Goal: Task Accomplishment & Management: Complete application form

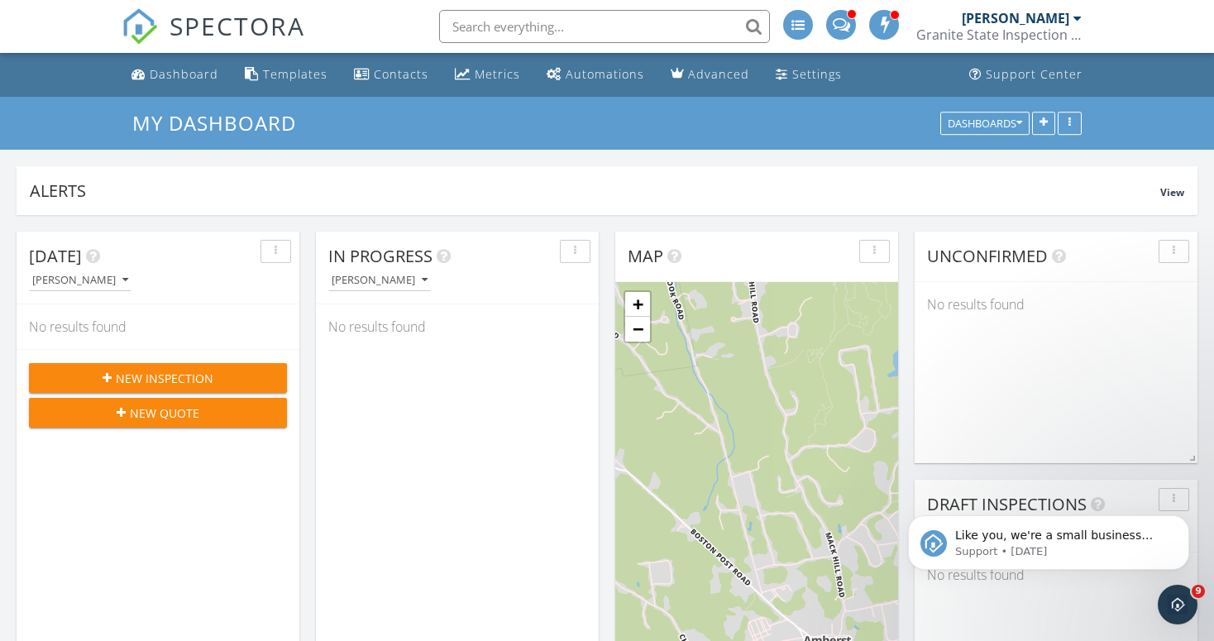
click at [171, 376] on span "New Inspection" at bounding box center [165, 378] width 98 height 17
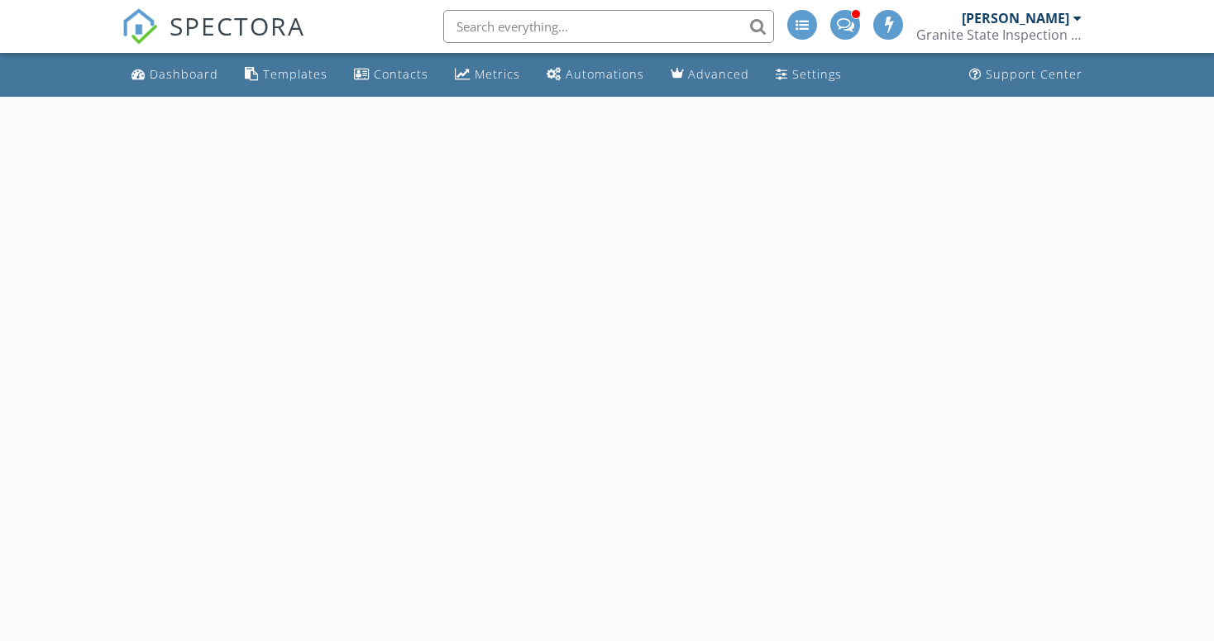
select select "8"
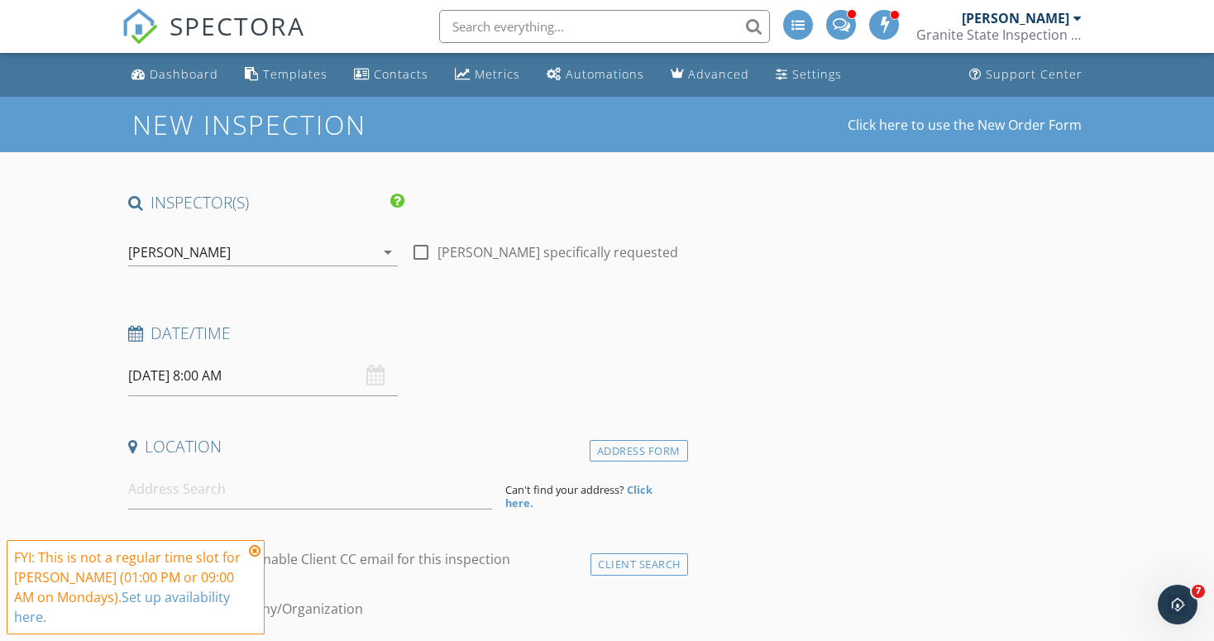
click at [272, 375] on input "09/29/2025 8:00 AM" at bounding box center [263, 376] width 270 height 41
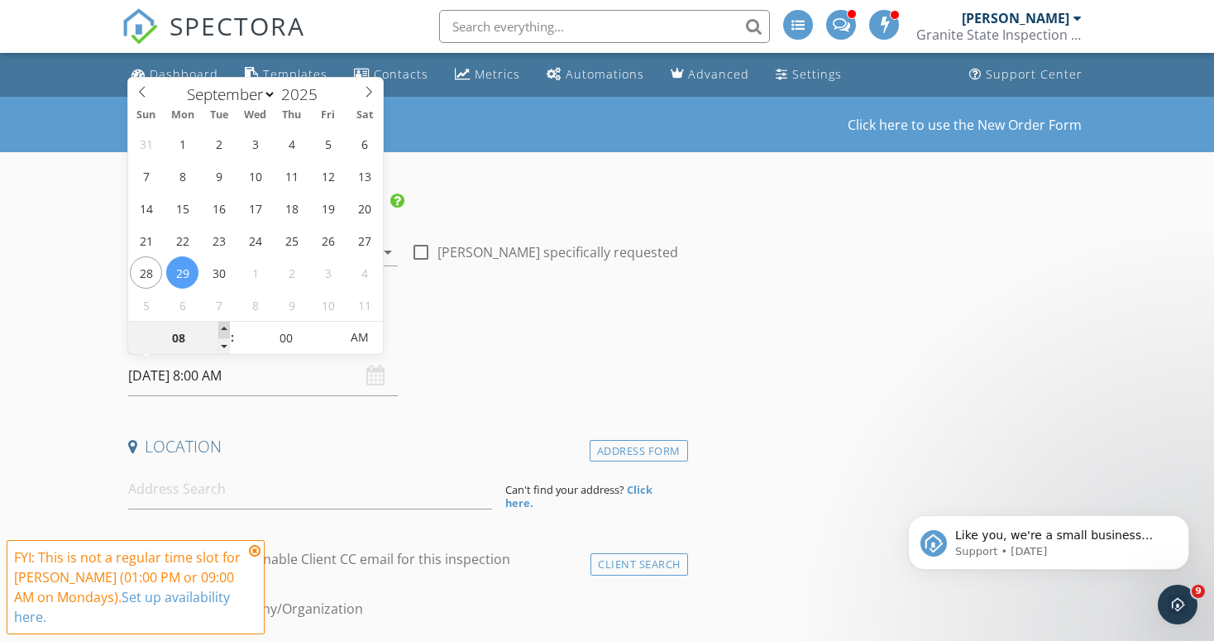
type input "09"
type input "09/29/2025 9:00 AM"
click at [223, 326] on span at bounding box center [224, 330] width 12 height 17
type input "10"
type input "09/29/2025 10:00 AM"
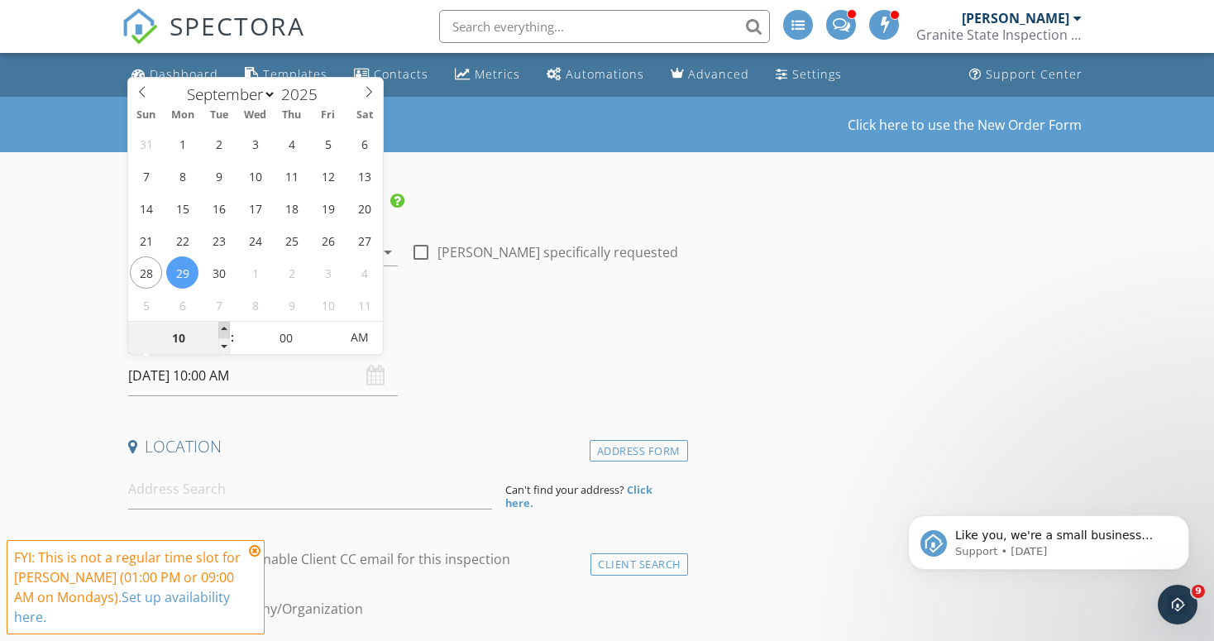
click at [223, 326] on span at bounding box center [224, 330] width 12 height 17
type input "11"
type input "09/29/2025 11:00 AM"
click at [223, 326] on span at bounding box center [224, 330] width 12 height 17
type input "12"
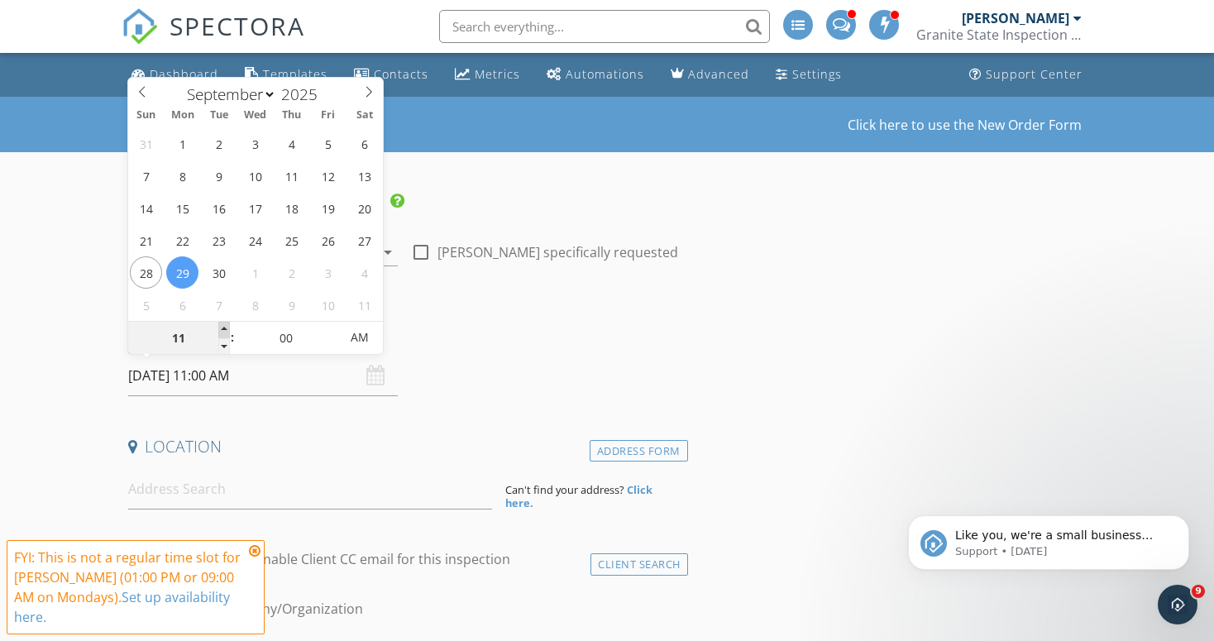
type input "09/29/2025 12:00 PM"
click at [223, 326] on span at bounding box center [224, 330] width 12 height 17
type input "01"
type input "09/29/2025 1:00 PM"
click at [223, 326] on span at bounding box center [224, 330] width 12 height 17
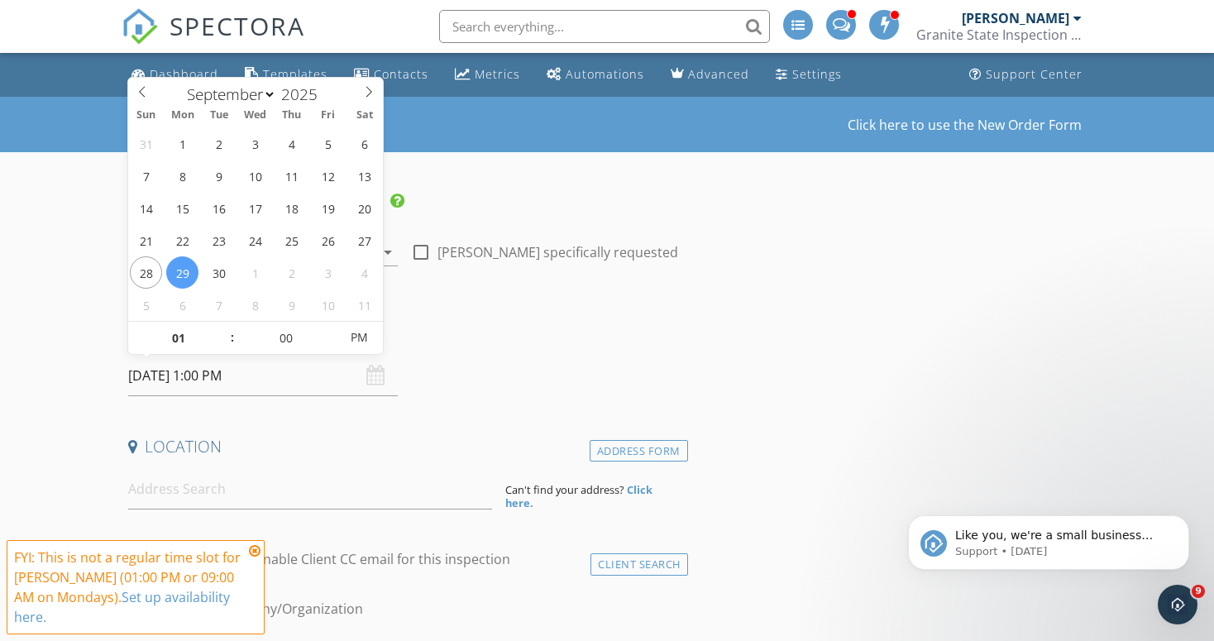
click at [481, 326] on h4 "Date/Time" at bounding box center [404, 334] width 553 height 22
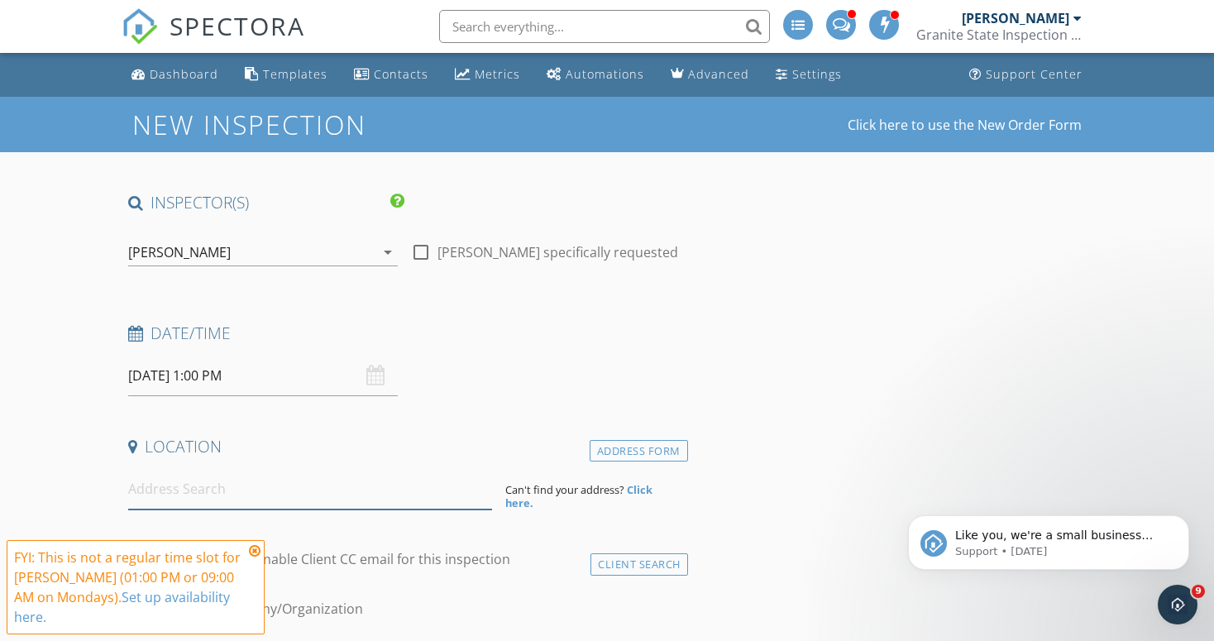
click at [184, 497] on input at bounding box center [310, 489] width 365 height 41
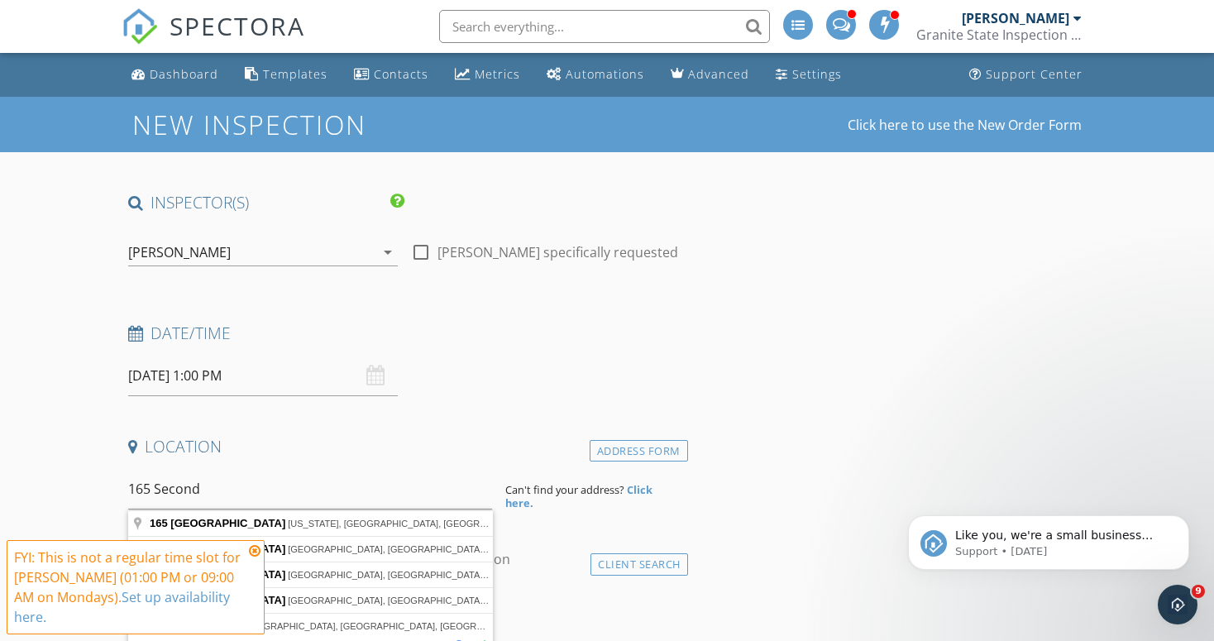
click at [253, 551] on icon at bounding box center [255, 550] width 12 height 13
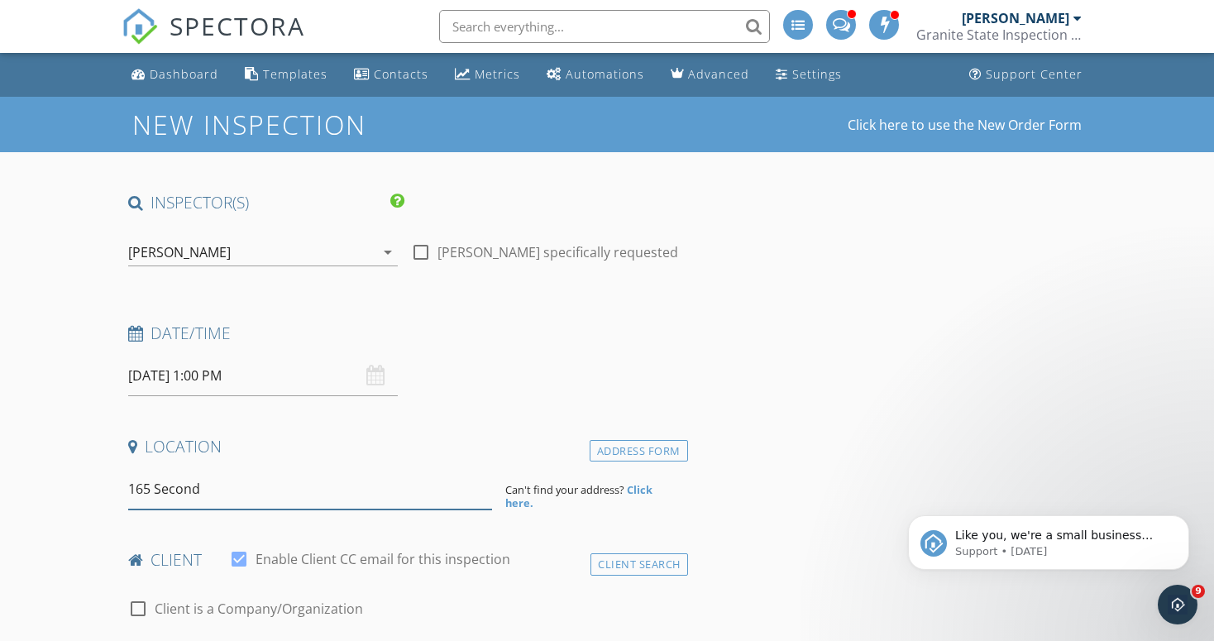
click at [240, 488] on input "165 Second" at bounding box center [310, 489] width 365 height 41
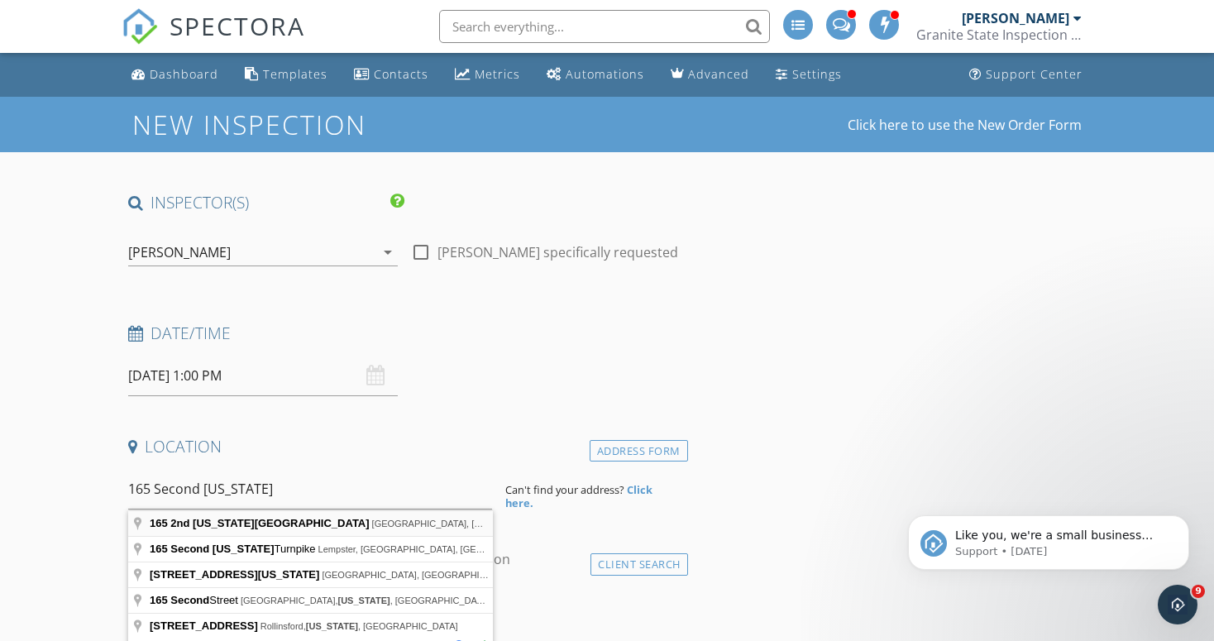
type input "165 2nd New Hampshire Turnpike, Hillsborough, NH, USA"
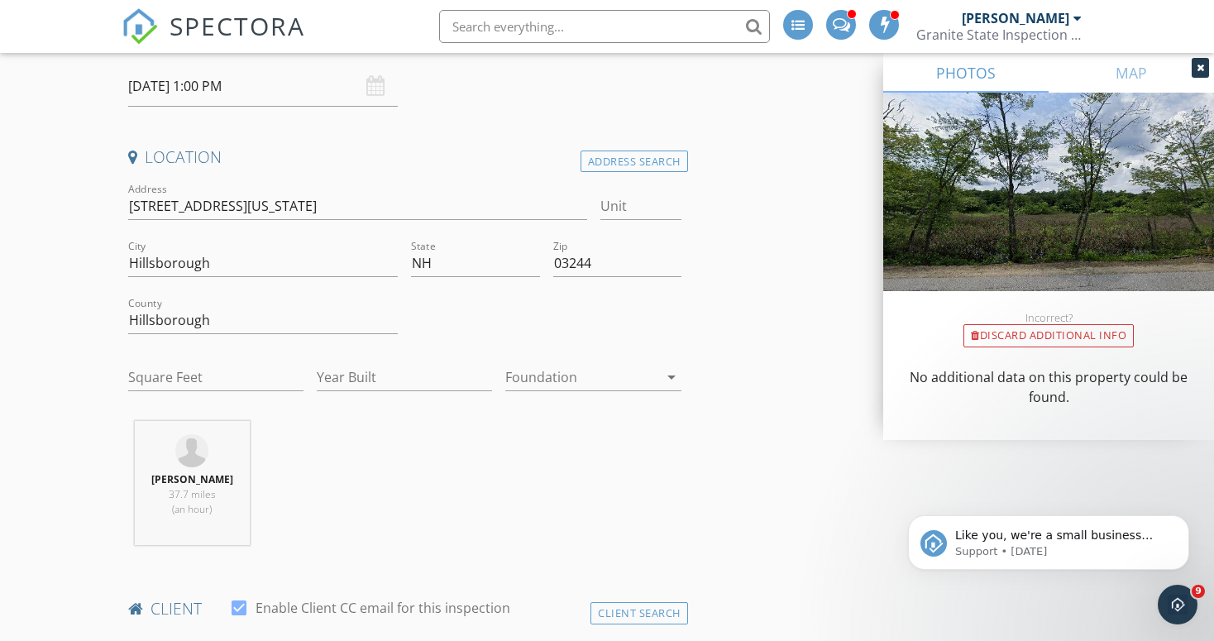
scroll to position [299, 0]
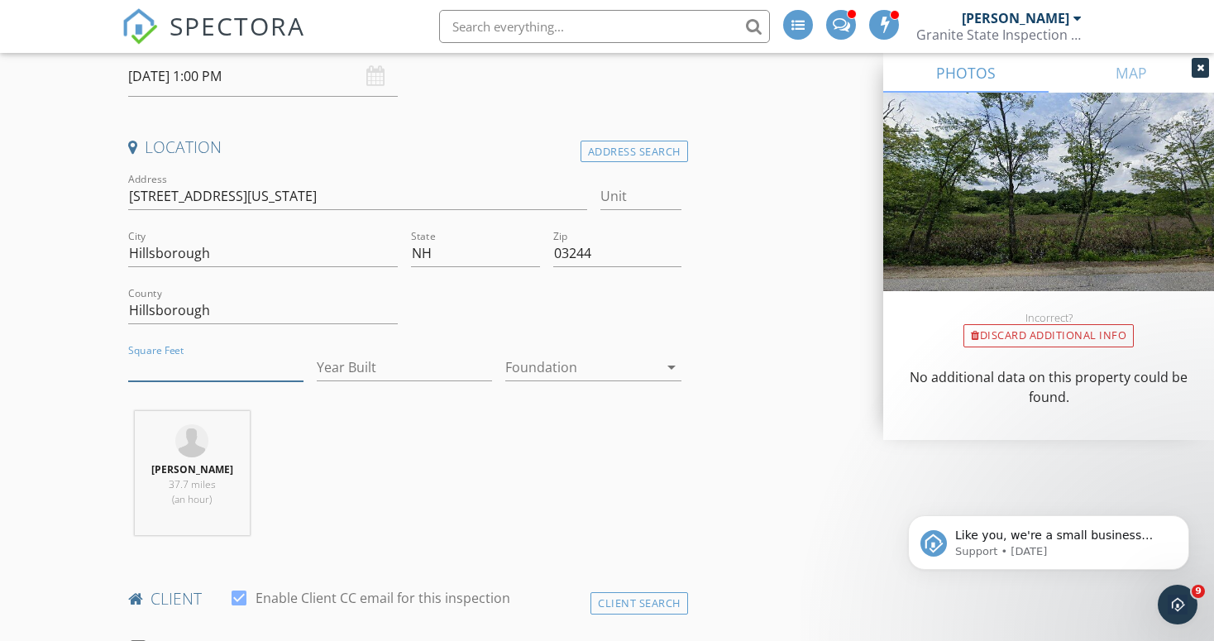
click at [136, 376] on input "Square Feet" at bounding box center [215, 367] width 175 height 27
type input "1268"
click at [361, 366] on input "Year Built" at bounding box center [404, 367] width 175 height 27
type input "1930"
click at [417, 437] on div "Mike Robicheau 37.7 miles (an hour)" at bounding box center [405, 479] width 567 height 137
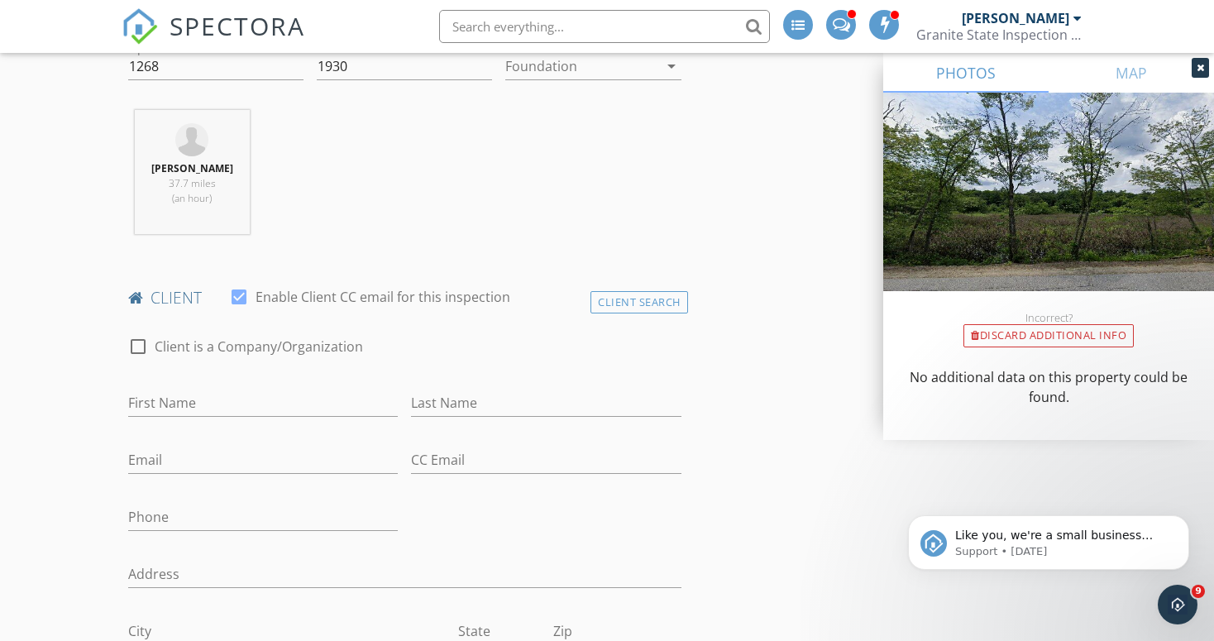
scroll to position [606, 0]
click at [188, 402] on input "First Name" at bounding box center [263, 397] width 270 height 27
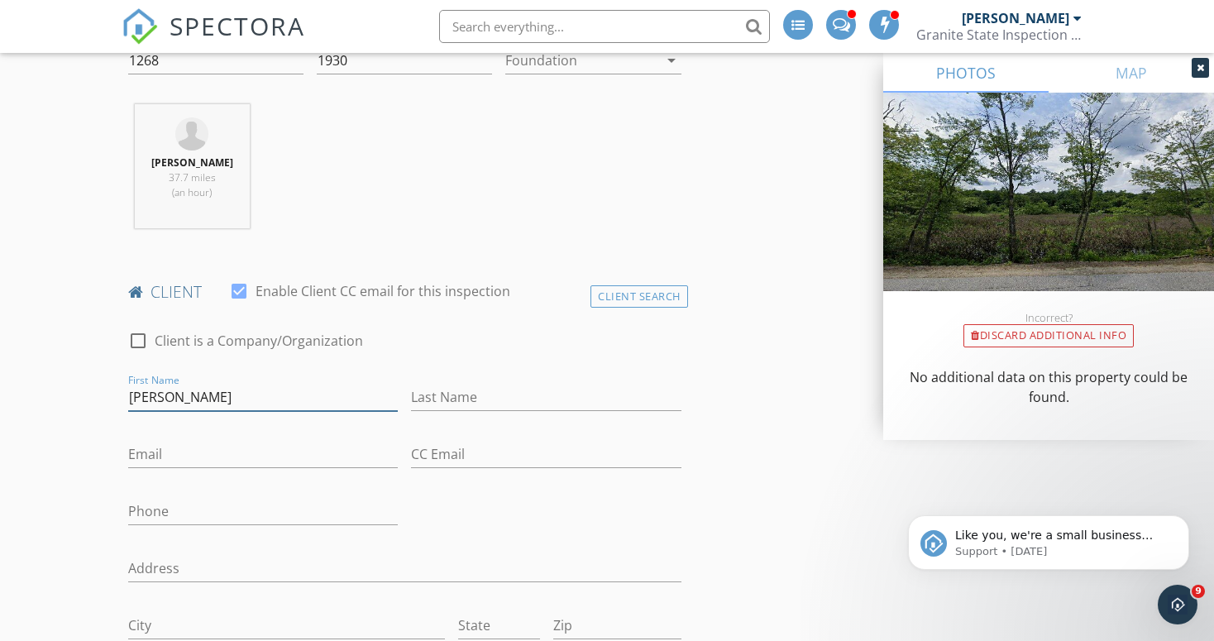
type input "Susan"
type input "Green"
click at [146, 460] on input "Email" at bounding box center [263, 454] width 270 height 27
paste input "sgreen@pgus.com"
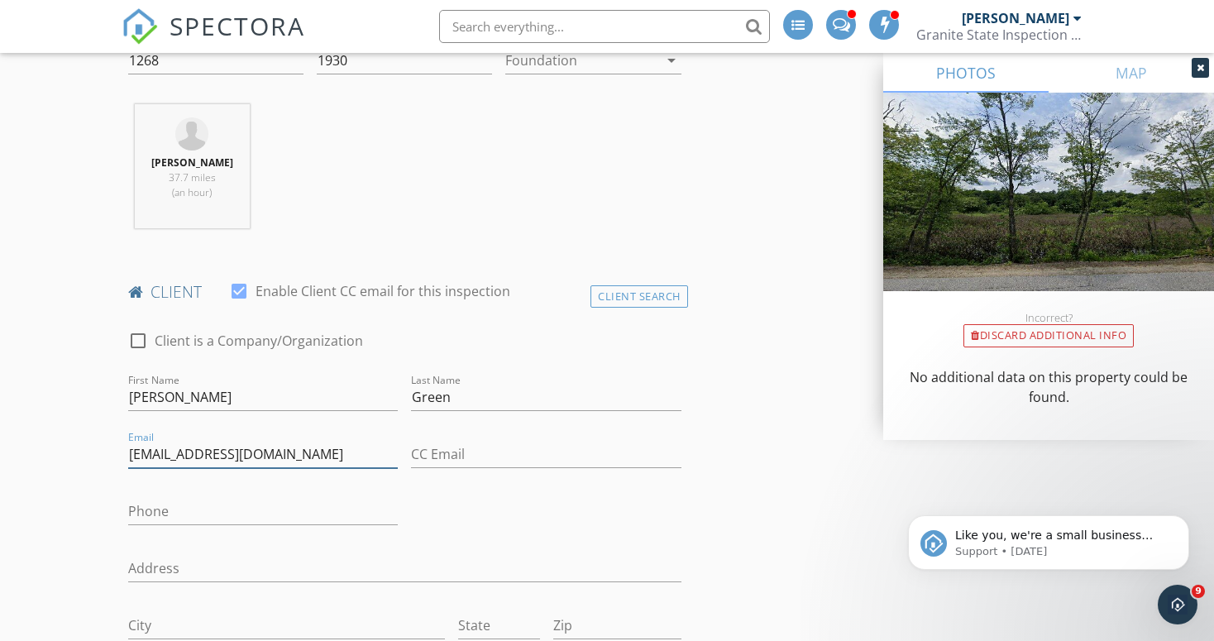
type input "sgreen@pgus.com"
click at [160, 509] on input "Phone" at bounding box center [263, 511] width 270 height 27
type input "603-249-6525"
click at [489, 533] on div "check_box_outline_blank Client is a Company/Organization First Name Susan Last …" at bounding box center [405, 614] width 567 height 600
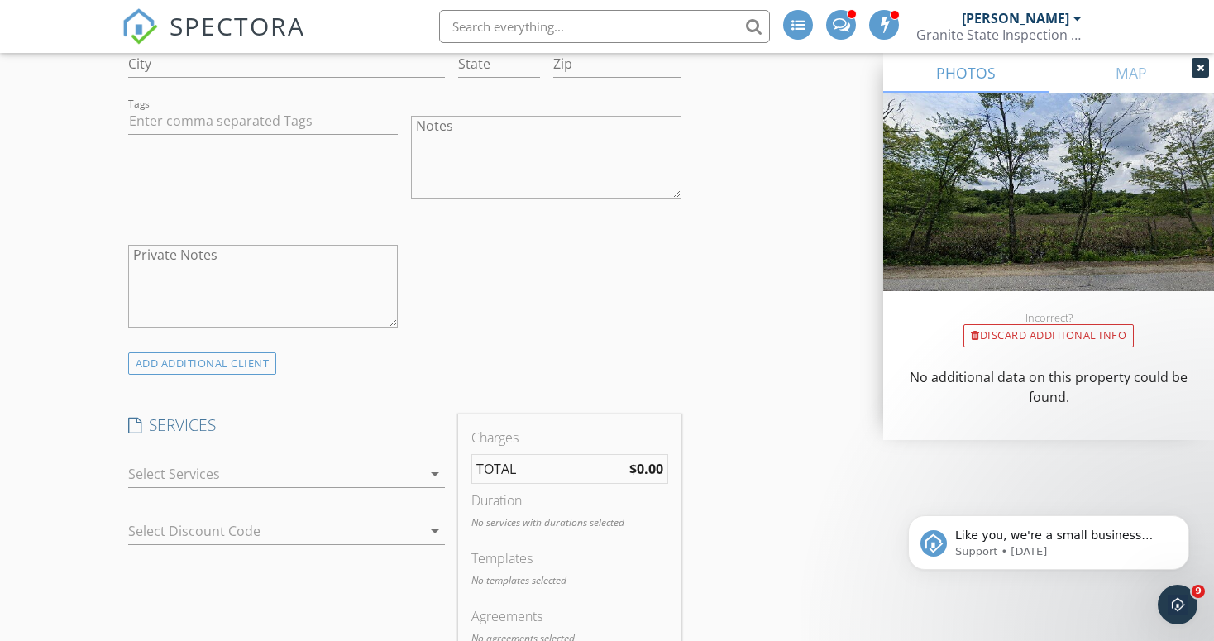
scroll to position [1175, 0]
click at [434, 471] on icon "arrow_drop_down" at bounding box center [435, 467] width 20 height 20
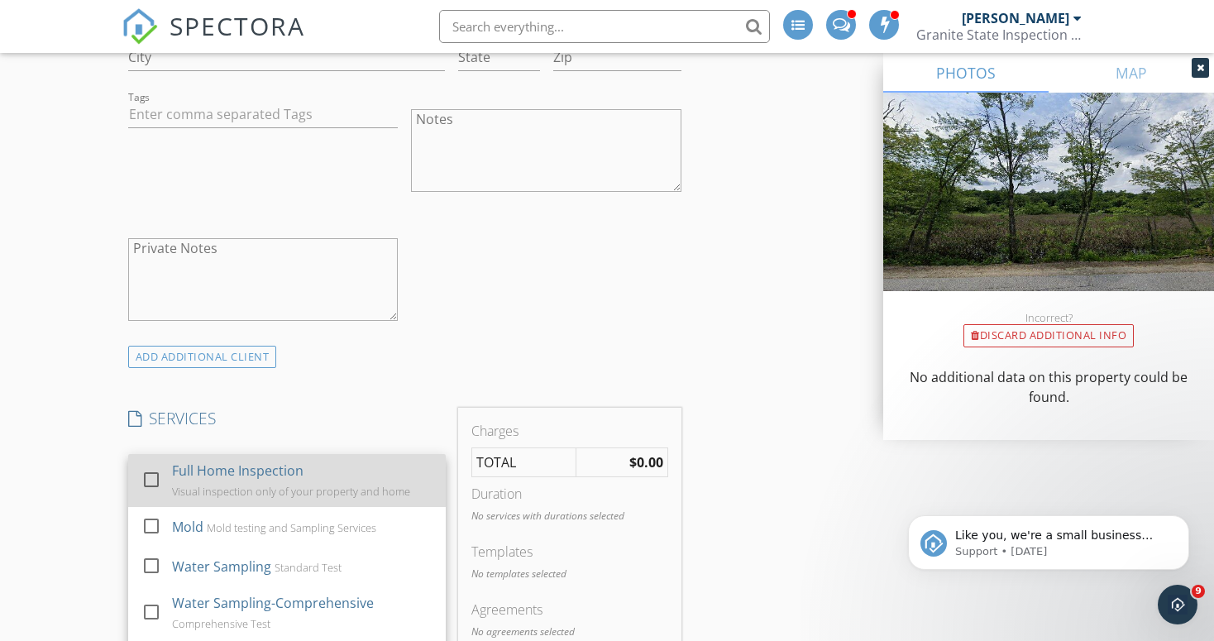
click at [155, 479] on div at bounding box center [151, 480] width 28 height 28
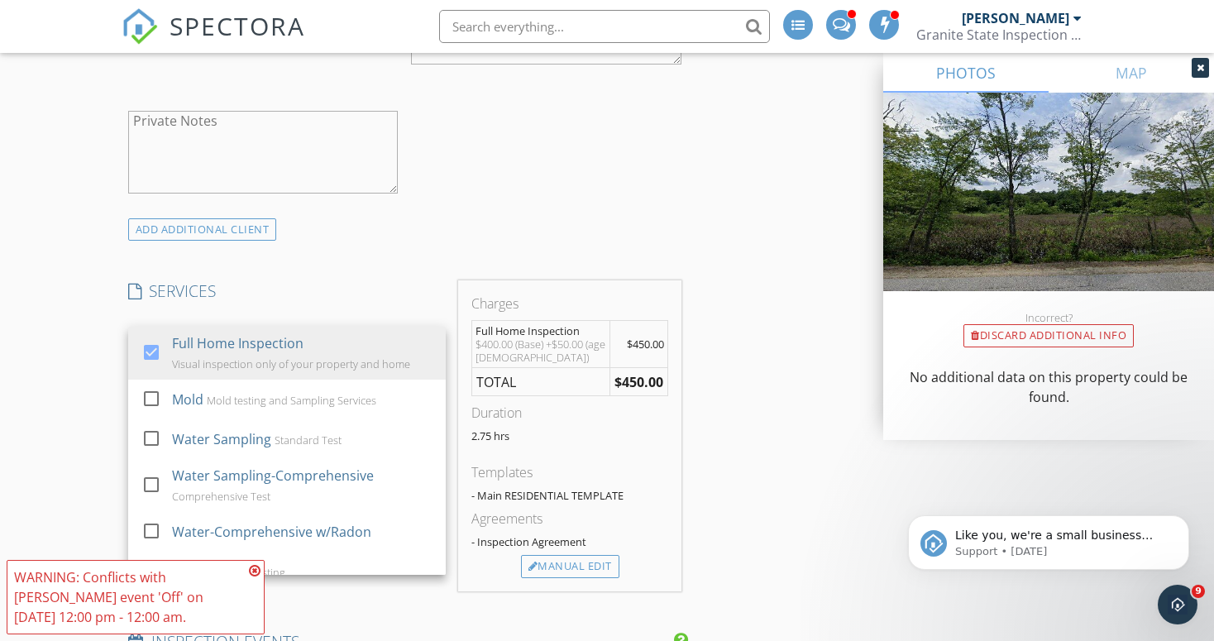
scroll to position [1317, 0]
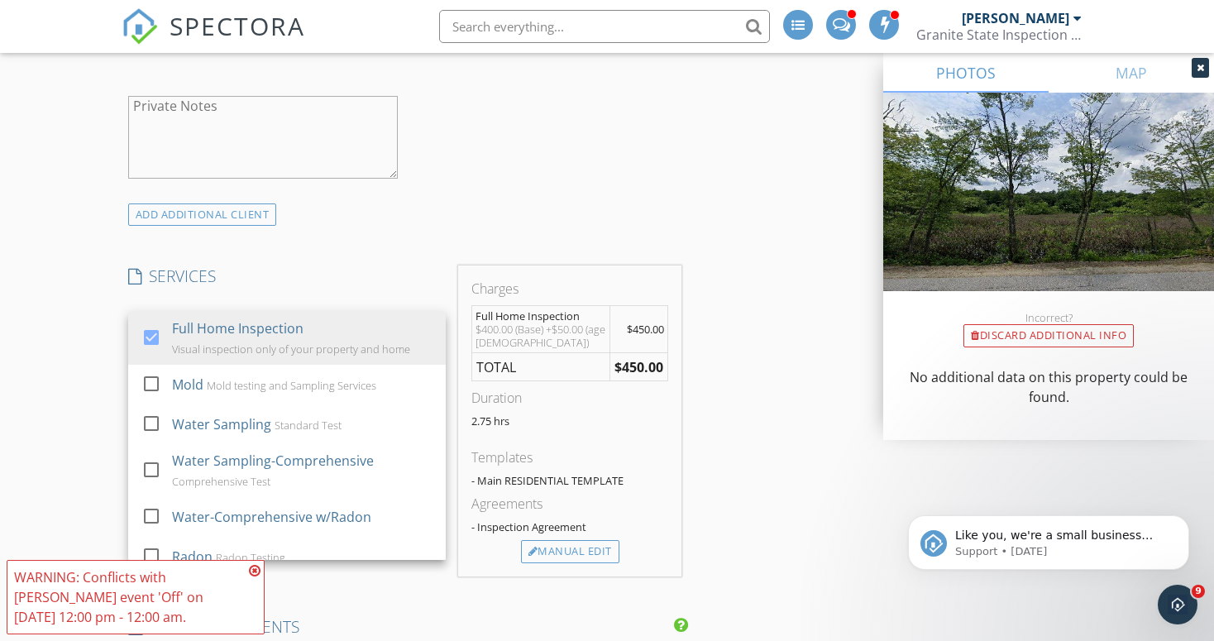
click at [256, 567] on icon at bounding box center [255, 570] width 12 height 13
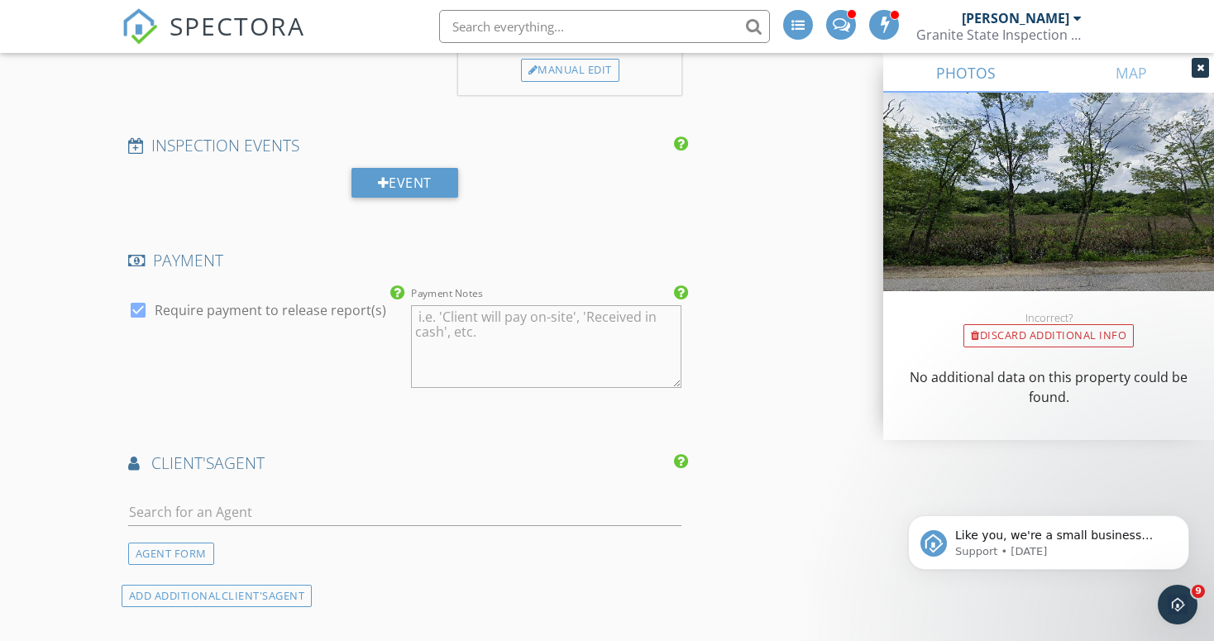
scroll to position [1799, 0]
click at [184, 514] on input "text" at bounding box center [404, 511] width 553 height 27
type input "K"
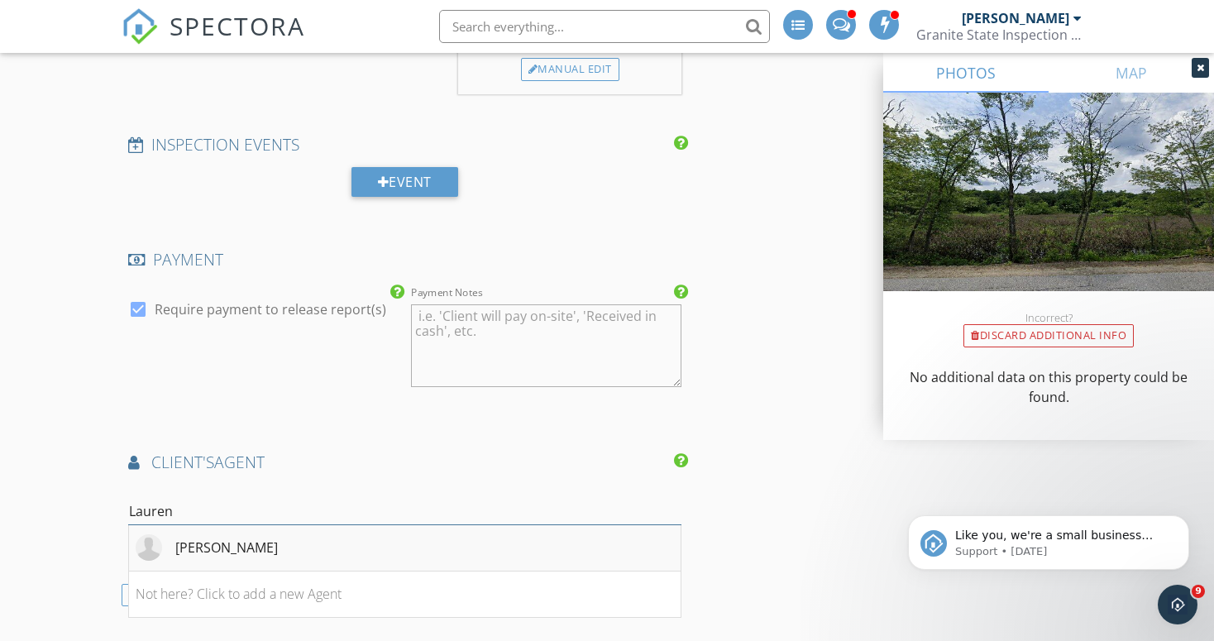
type input "Lauren"
click at [207, 551] on div "Lauren Valentine" at bounding box center [226, 548] width 103 height 20
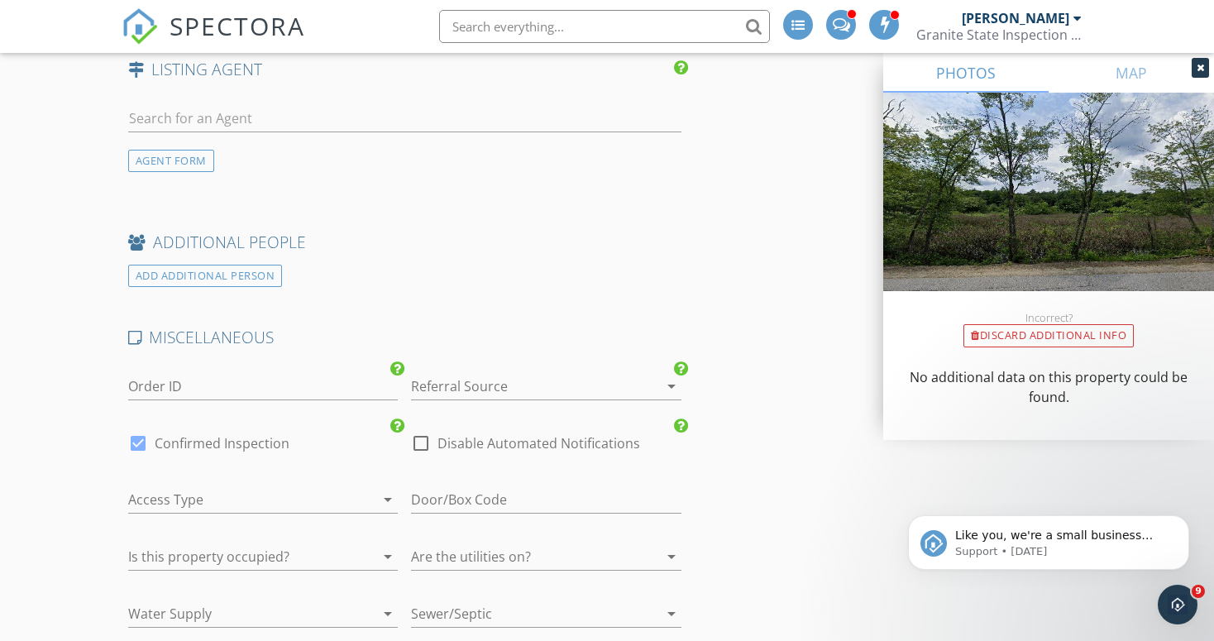
scroll to position [2819, 0]
click at [672, 382] on icon "arrow_drop_down" at bounding box center [672, 382] width 20 height 20
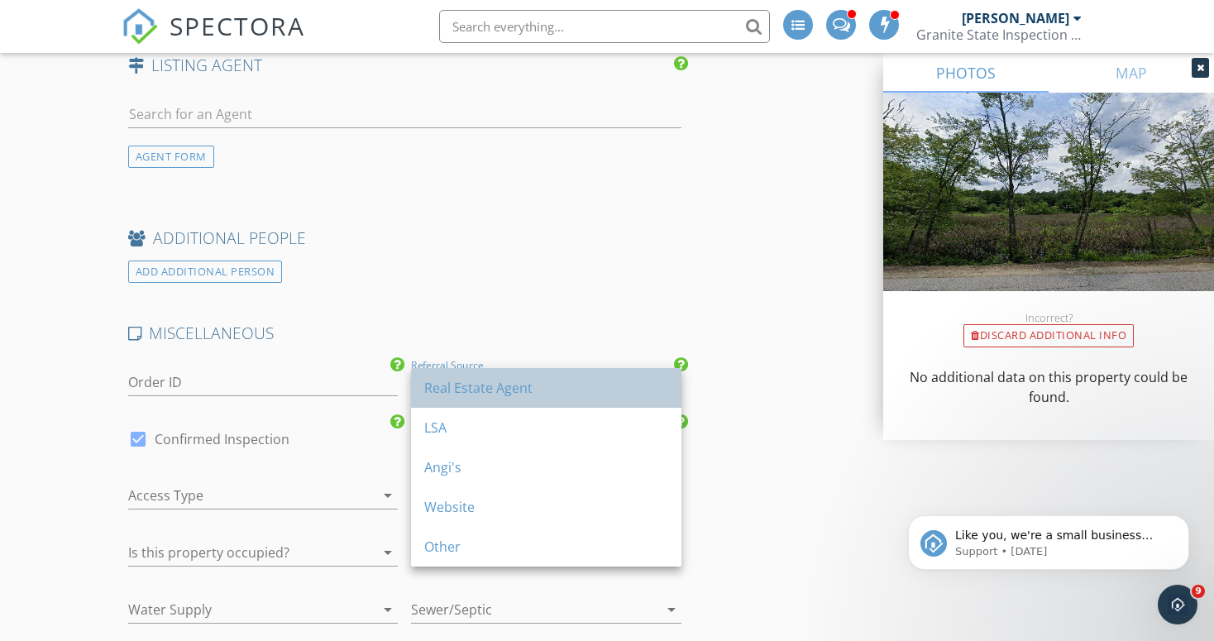
click at [581, 389] on div "Real Estate Agent" at bounding box center [546, 388] width 244 height 20
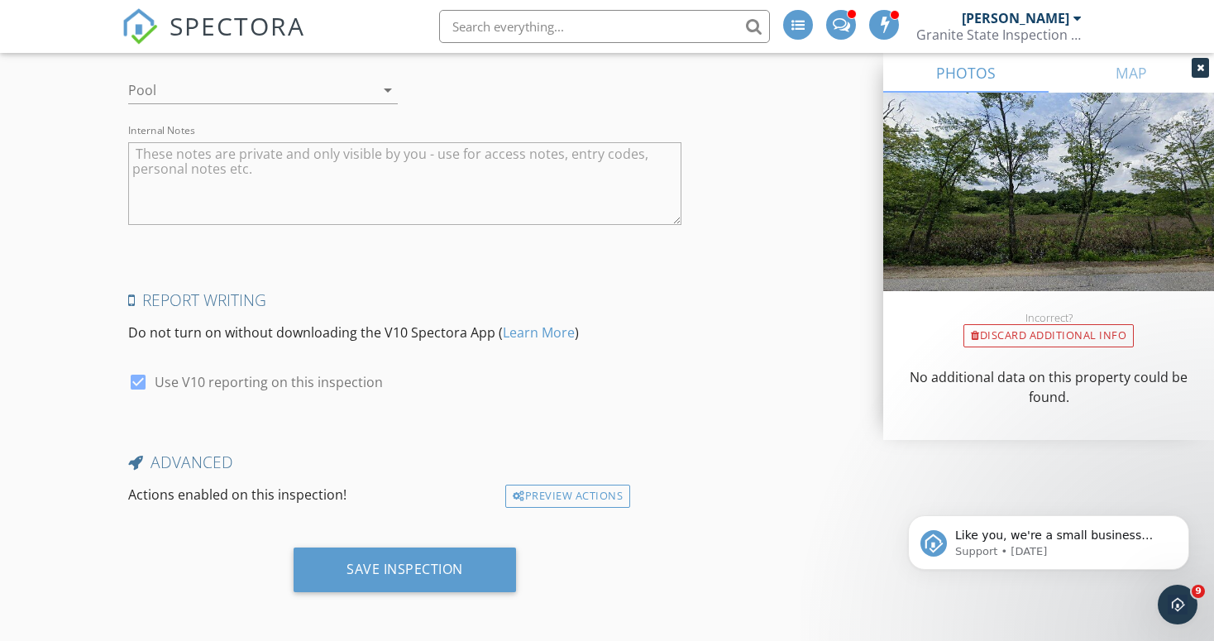
scroll to position [3397, 0]
click at [568, 492] on div "Preview Actions" at bounding box center [567, 494] width 125 height 23
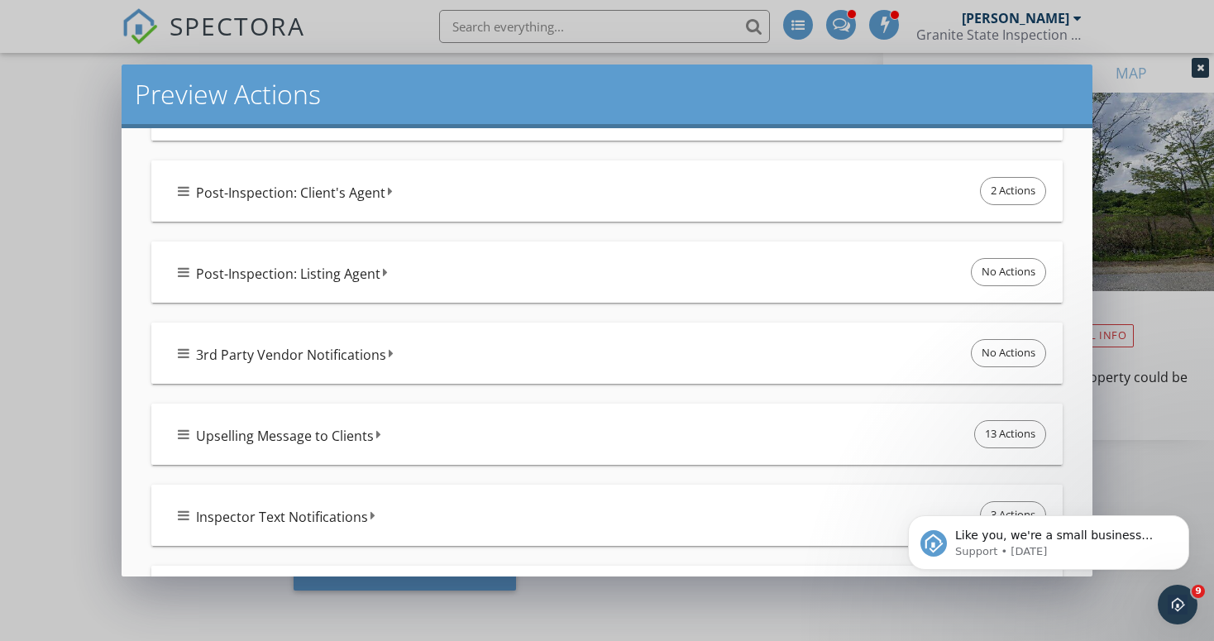
scroll to position [711, 0]
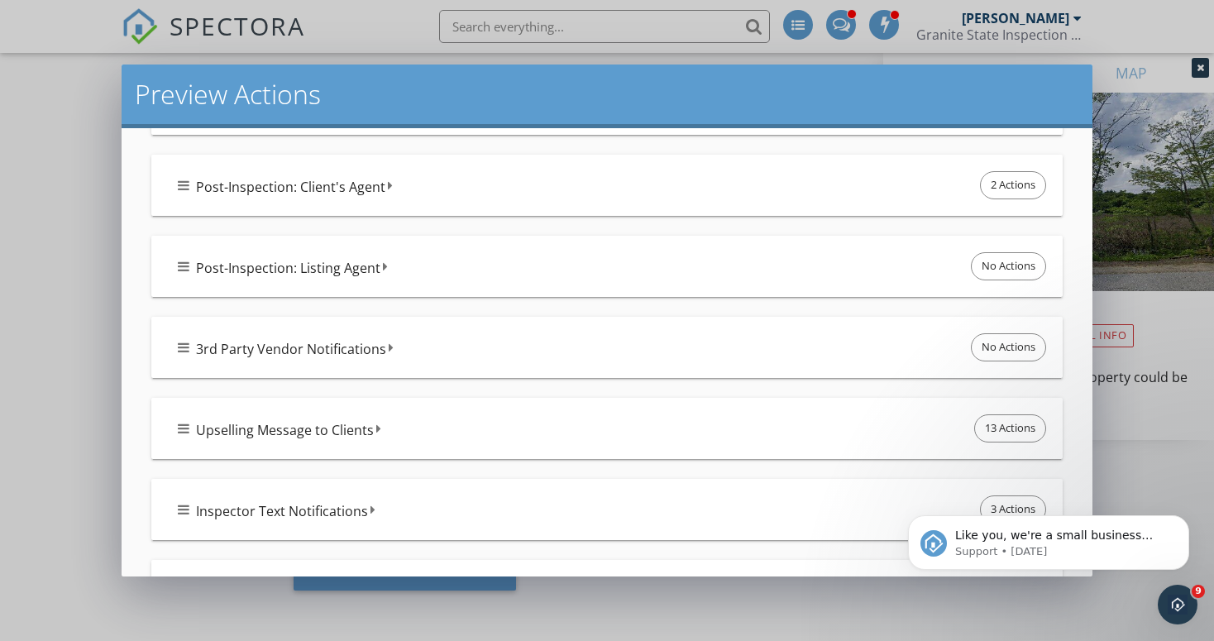
click at [187, 429] on icon at bounding box center [184, 428] width 12 height 13
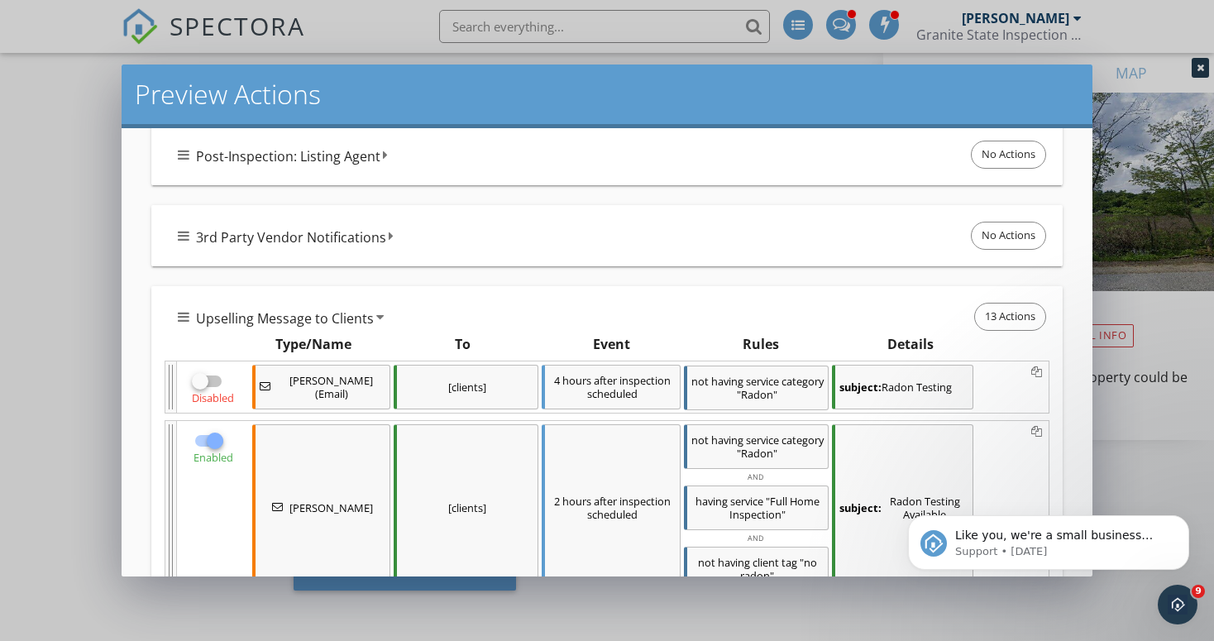
scroll to position [827, 0]
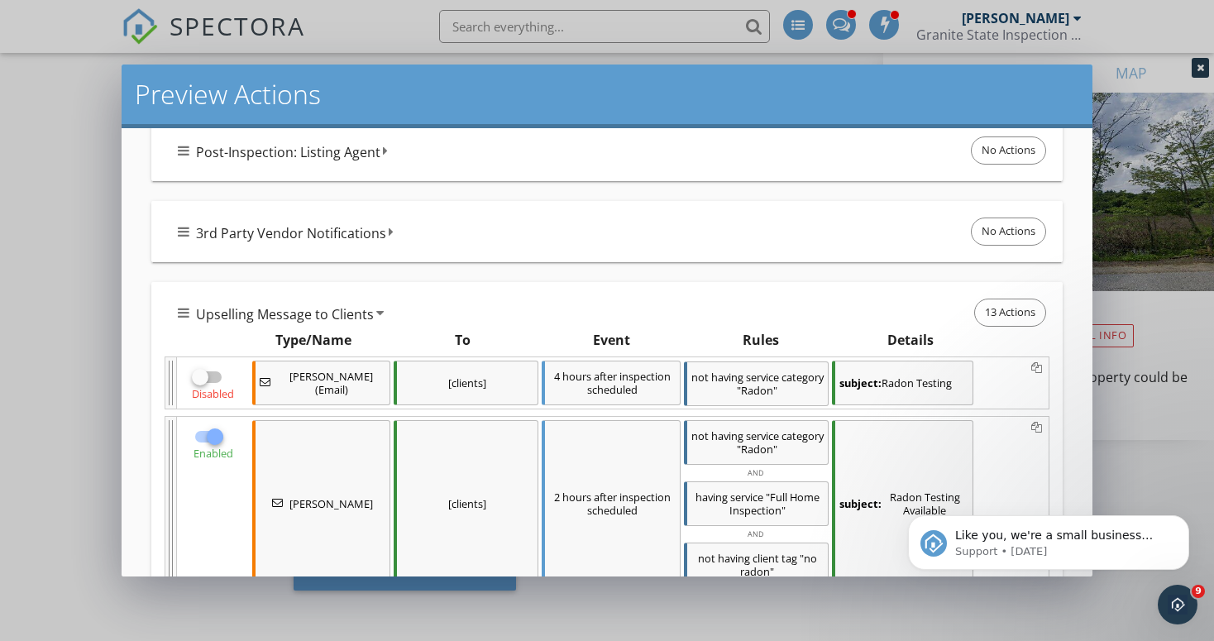
click at [213, 437] on div at bounding box center [215, 437] width 28 height 28
checkbox input "false"
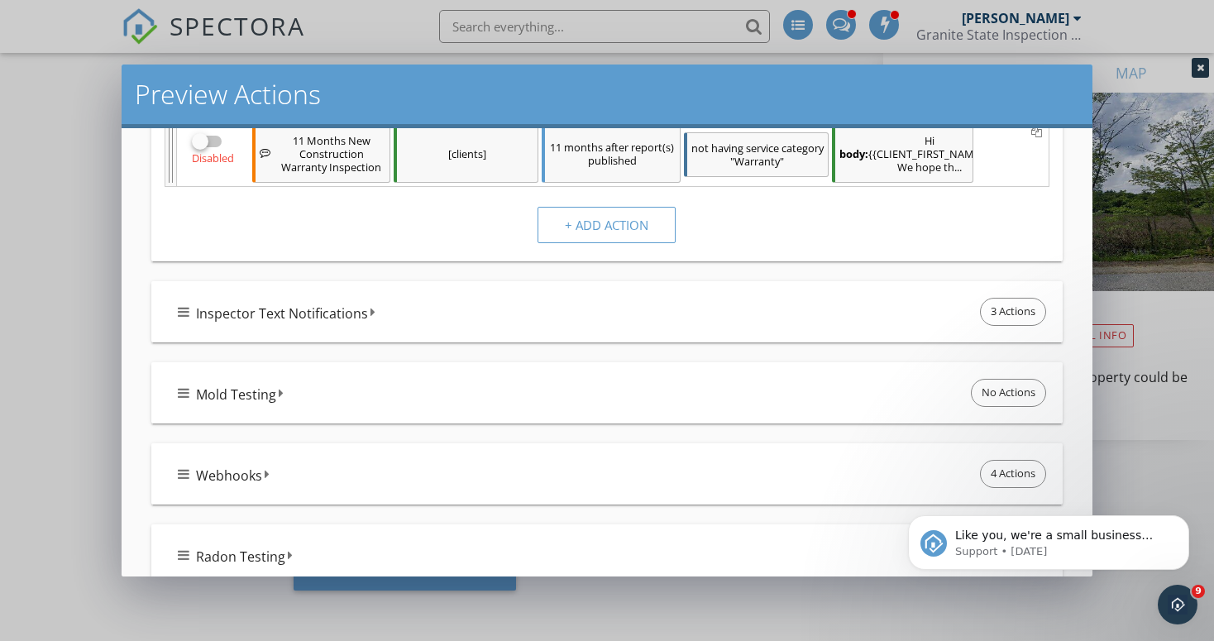
scroll to position [1983, 0]
click at [40, 244] on div "Preview Actions Below are your actions that currently apply to this inspection.…" at bounding box center [607, 320] width 1214 height 641
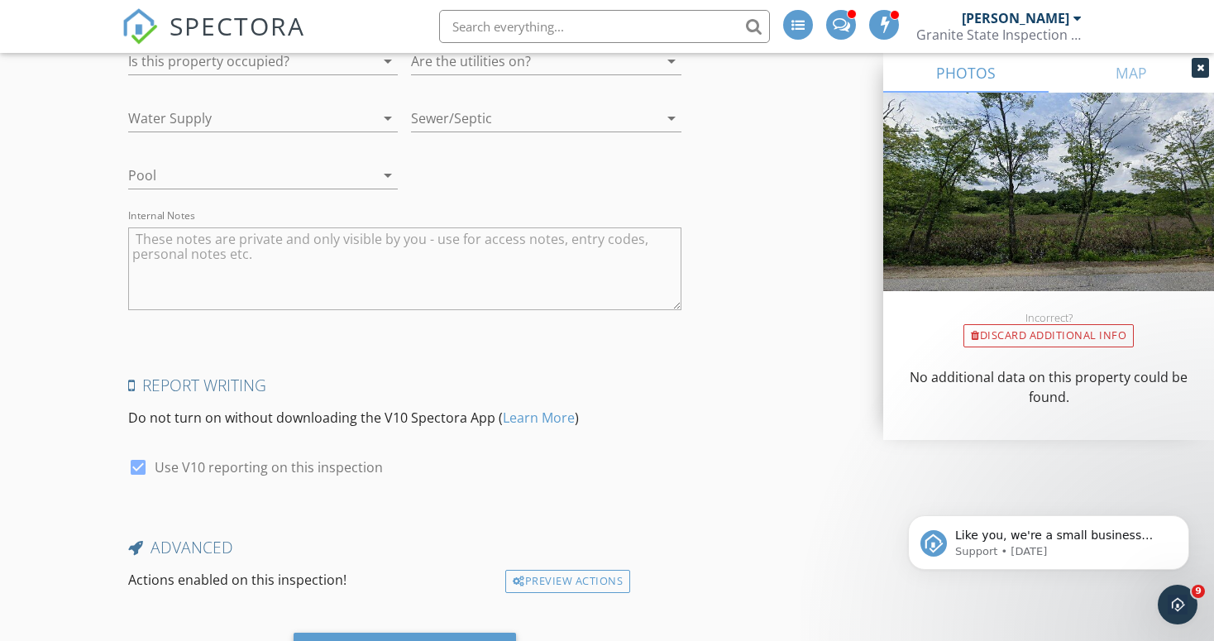
scroll to position [3397, 0]
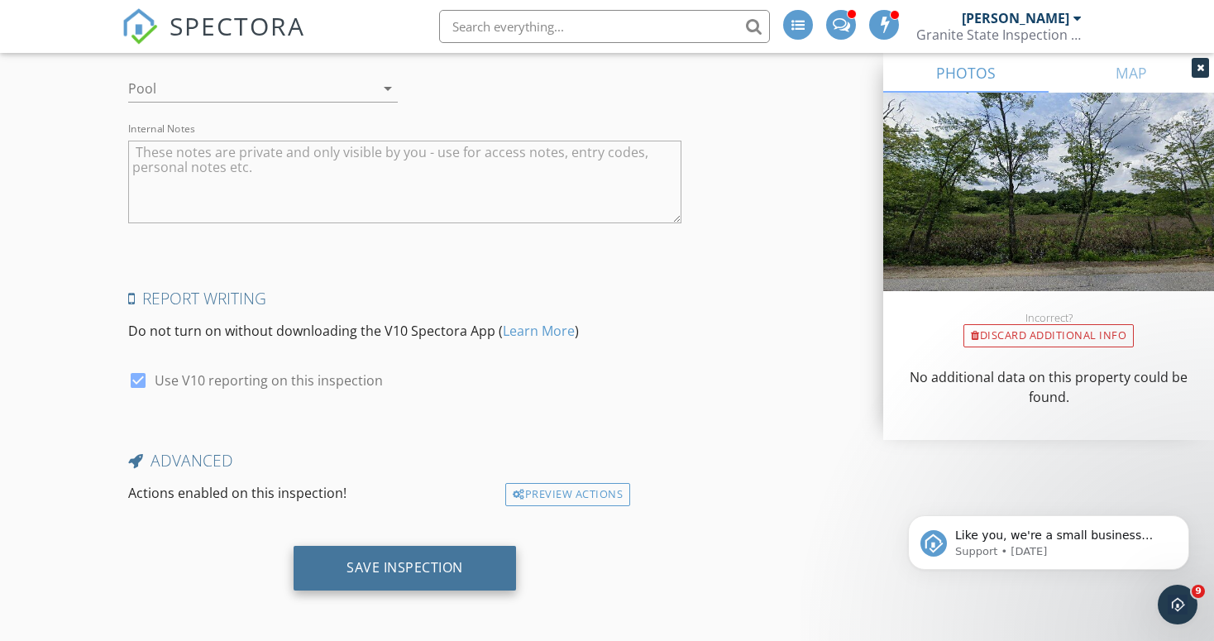
click at [429, 566] on div "Save Inspection" at bounding box center [405, 567] width 117 height 17
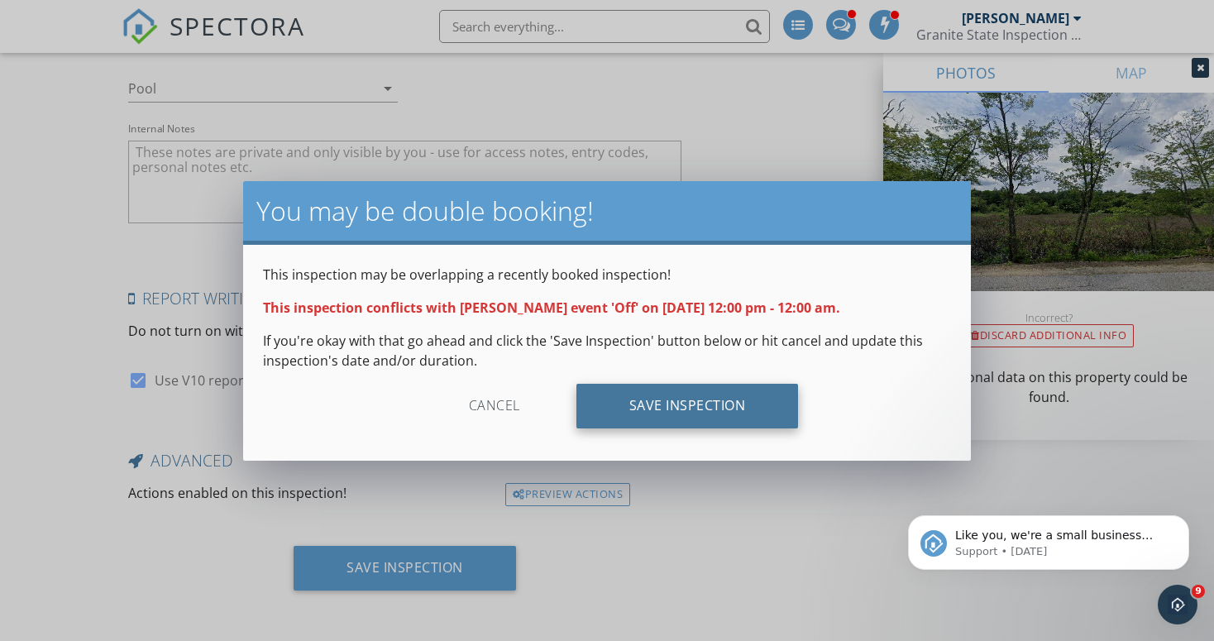
click at [696, 405] on div "Save Inspection" at bounding box center [688, 406] width 223 height 45
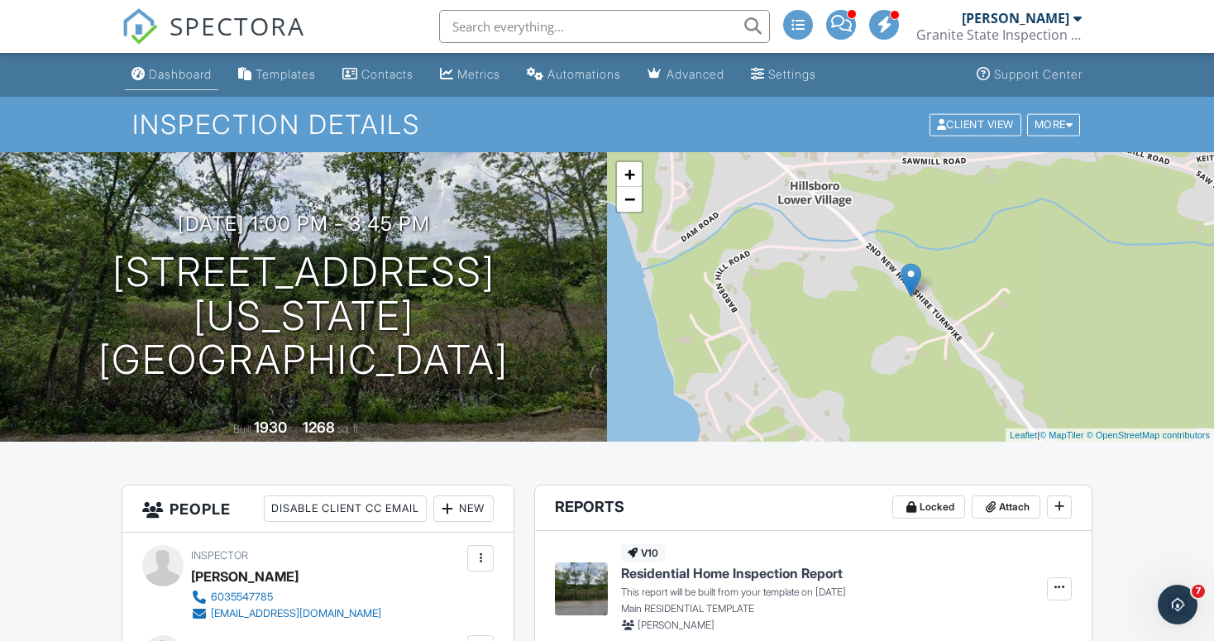
click at [155, 73] on div "Dashboard" at bounding box center [180, 74] width 63 height 14
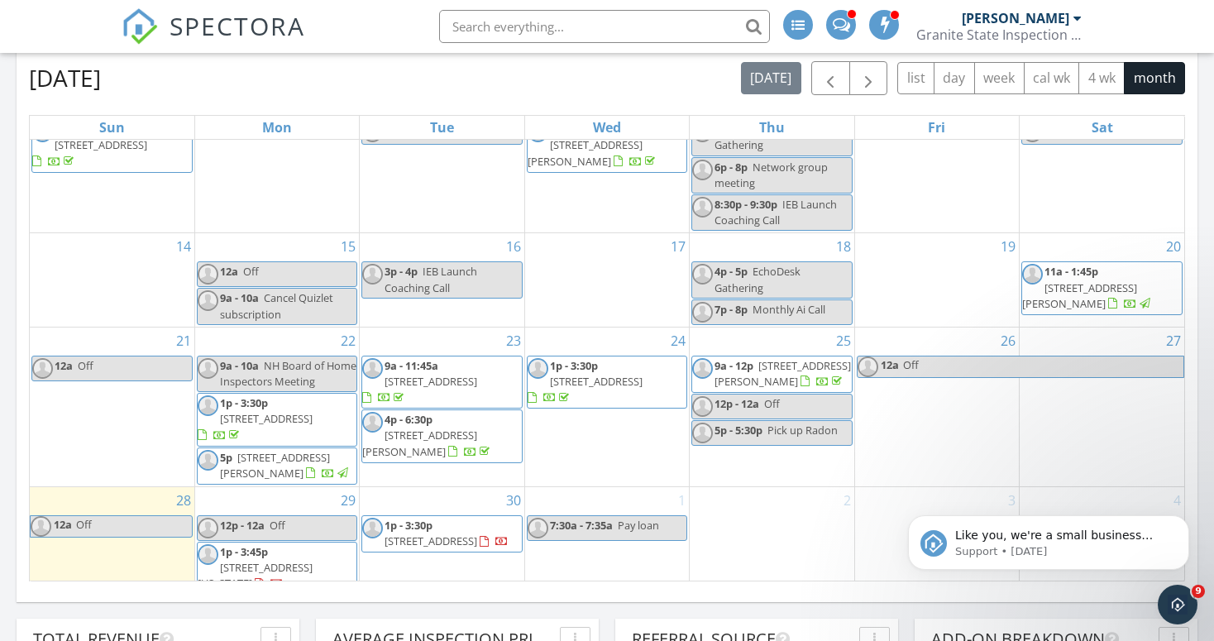
scroll to position [695, 0]
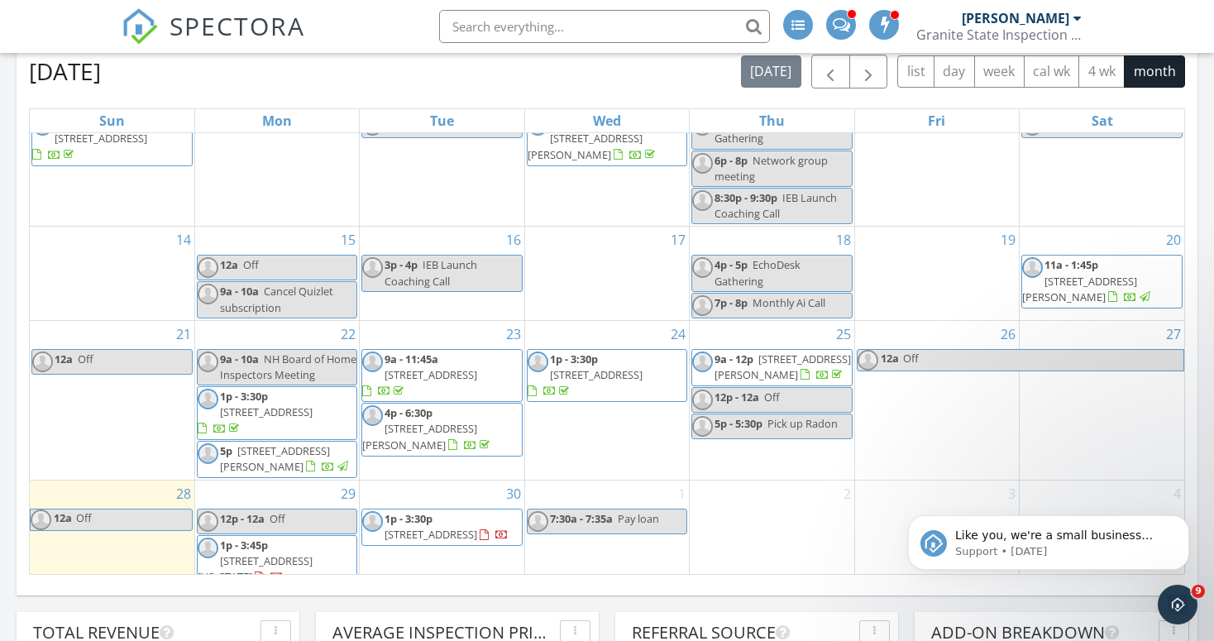
click at [298, 509] on link "12p - 12a Off" at bounding box center [277, 522] width 160 height 26
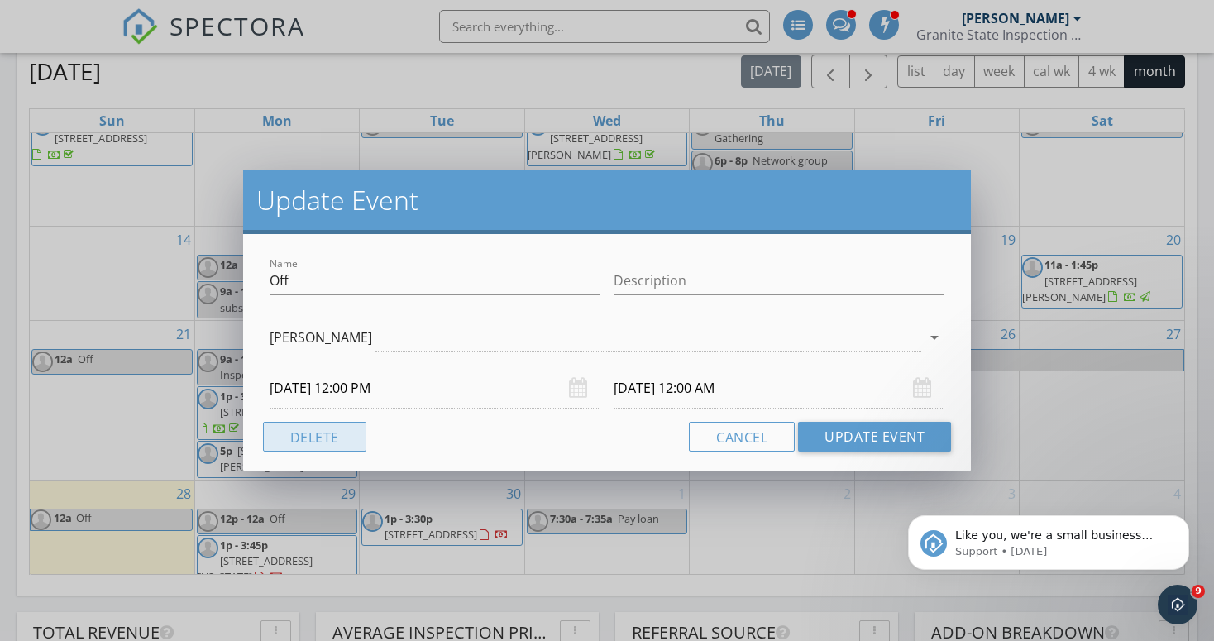
click at [313, 435] on button "Delete" at bounding box center [314, 437] width 103 height 30
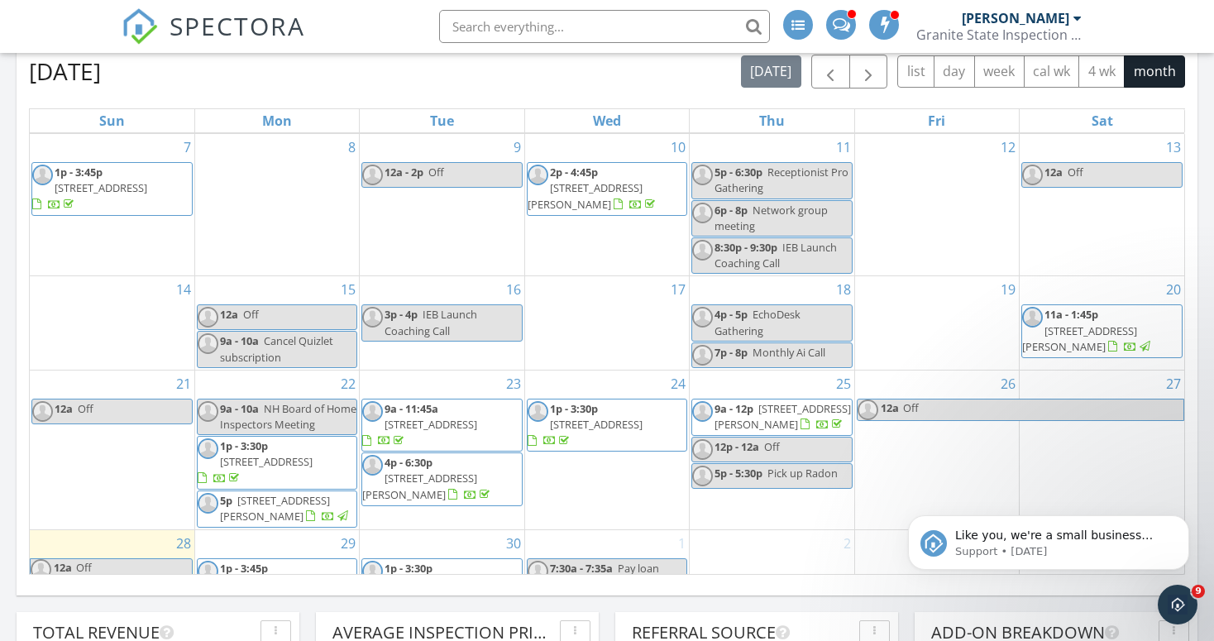
scroll to position [159, 0]
